Goal: Task Accomplishment & Management: Manage account settings

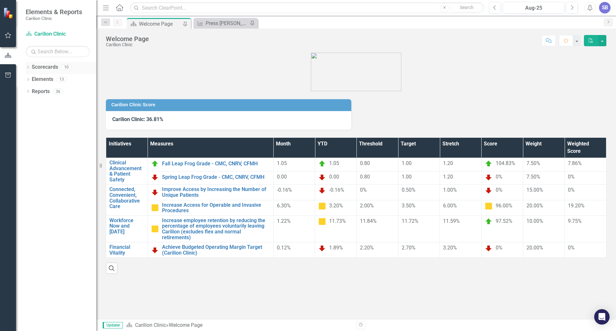
click at [27, 67] on icon "Dropdown" at bounding box center [28, 68] width 4 height 4
click at [29, 78] on icon "Dropdown" at bounding box center [31, 79] width 5 height 4
click at [38, 115] on icon "Dropdown" at bounding box center [37, 116] width 5 height 4
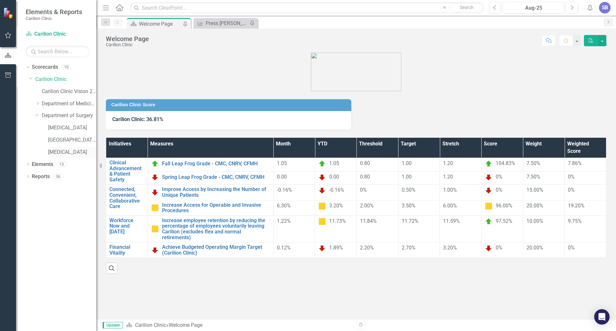
click at [68, 152] on link "[MEDICAL_DATA]" at bounding box center [72, 152] width 48 height 7
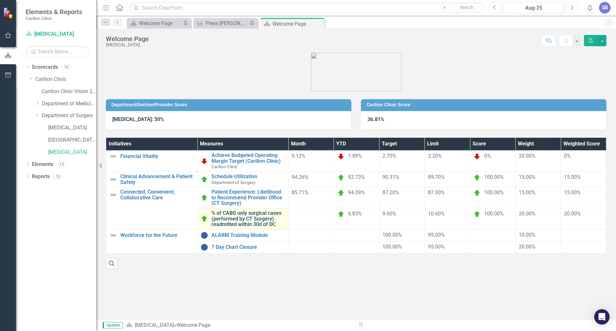
click at [231, 219] on link "% of CABG only surgical cases (performed by CT Surgery) readmitted within 30d o…" at bounding box center [247, 218] width 73 height 17
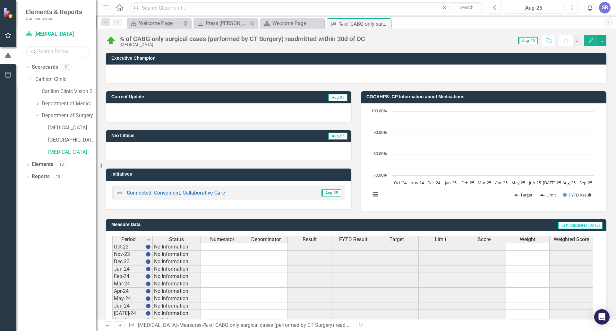
scroll to position [117, 0]
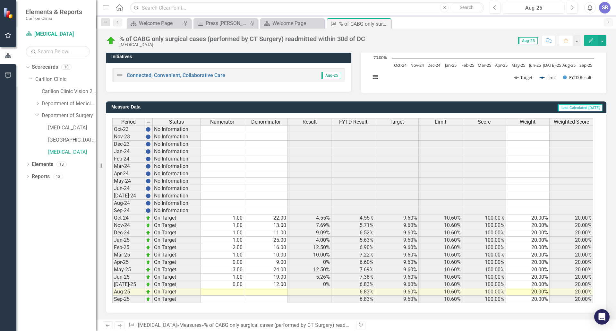
click at [236, 292] on td at bounding box center [222, 291] width 44 height 7
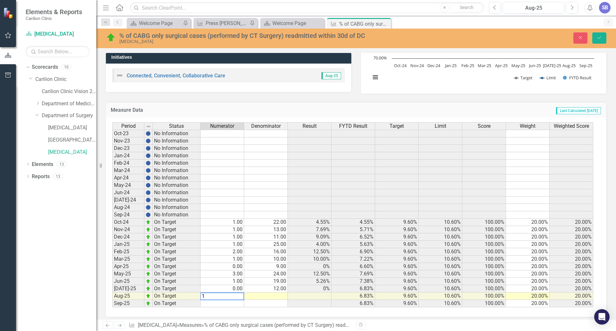
type textarea "1"
click at [277, 294] on td at bounding box center [266, 295] width 44 height 7
type textarea "21"
click at [234, 304] on td at bounding box center [222, 303] width 44 height 7
type textarea "2"
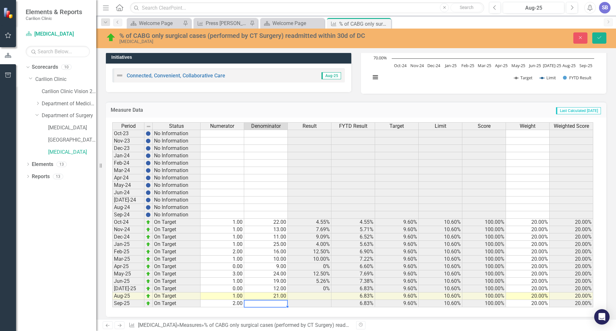
click at [276, 302] on td at bounding box center [266, 303] width 44 height 7
type textarea "15"
click at [597, 38] on icon "Save" at bounding box center [599, 37] width 6 height 4
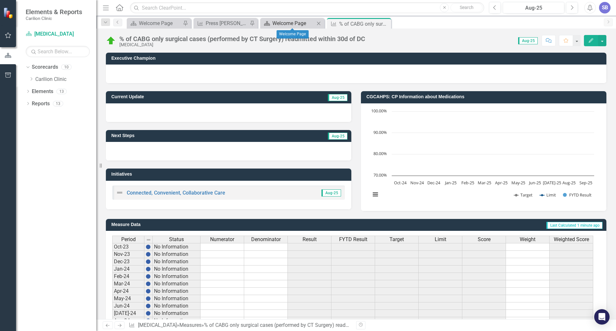
click at [268, 20] on div "Scorecard" at bounding box center [266, 23] width 8 height 8
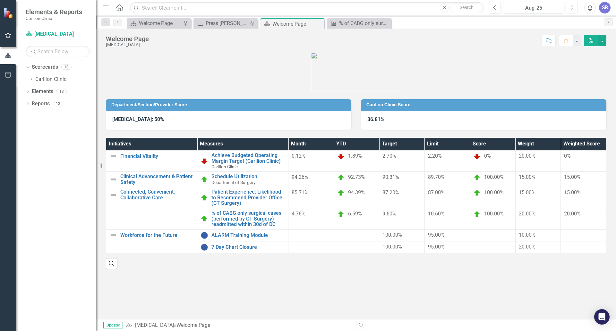
click at [571, 8] on icon "Next" at bounding box center [572, 8] width 4 height 6
